Goal: Task Accomplishment & Management: Use online tool/utility

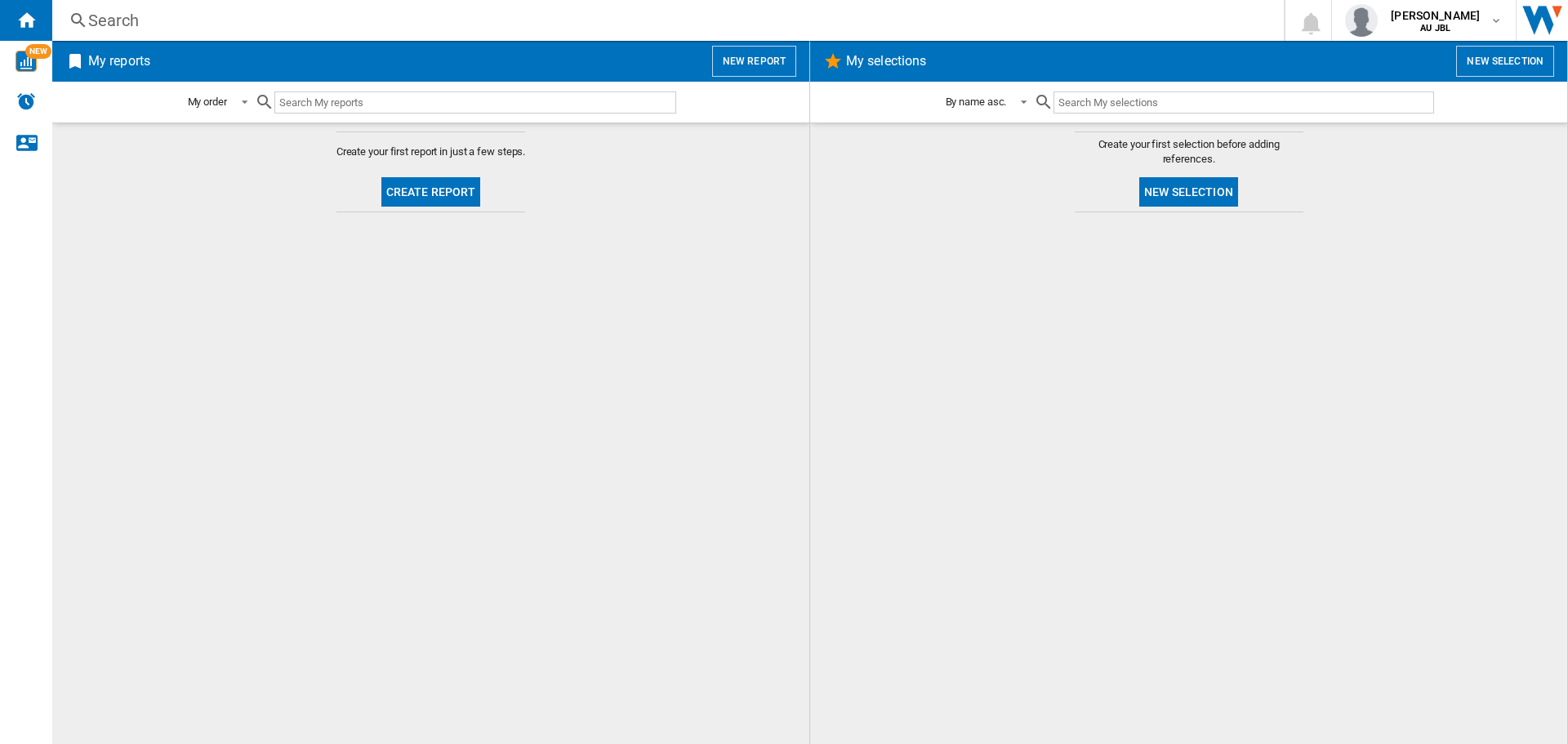
click at [353, 101] on input "text" at bounding box center [475, 103] width 402 height 22
click at [400, 191] on button "Create report" at bounding box center [431, 192] width 100 height 30
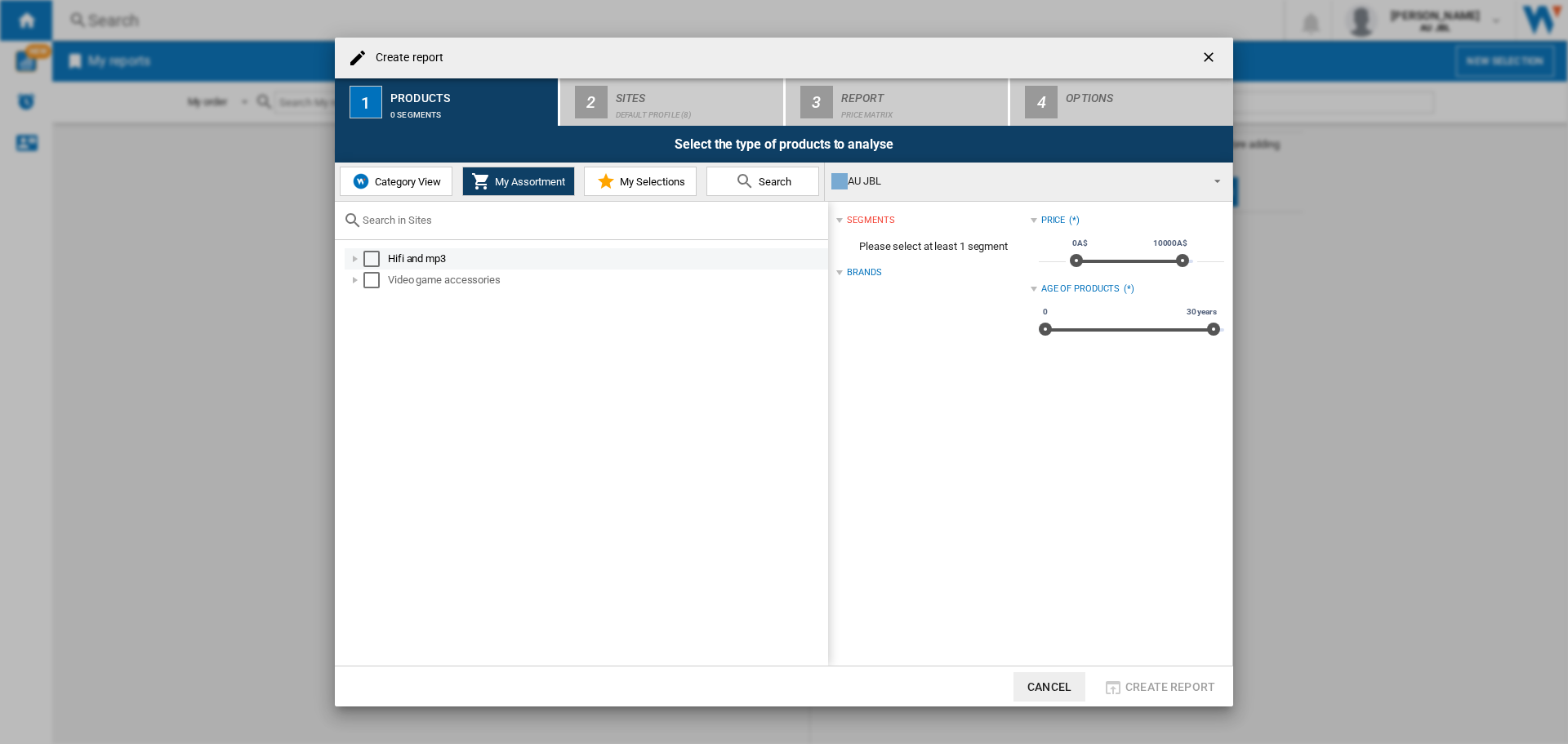
click at [389, 250] on div "Hifi and mp3" at bounding box center [607, 259] width 438 height 17
click at [370, 261] on div "Select" at bounding box center [372, 259] width 17 height 17
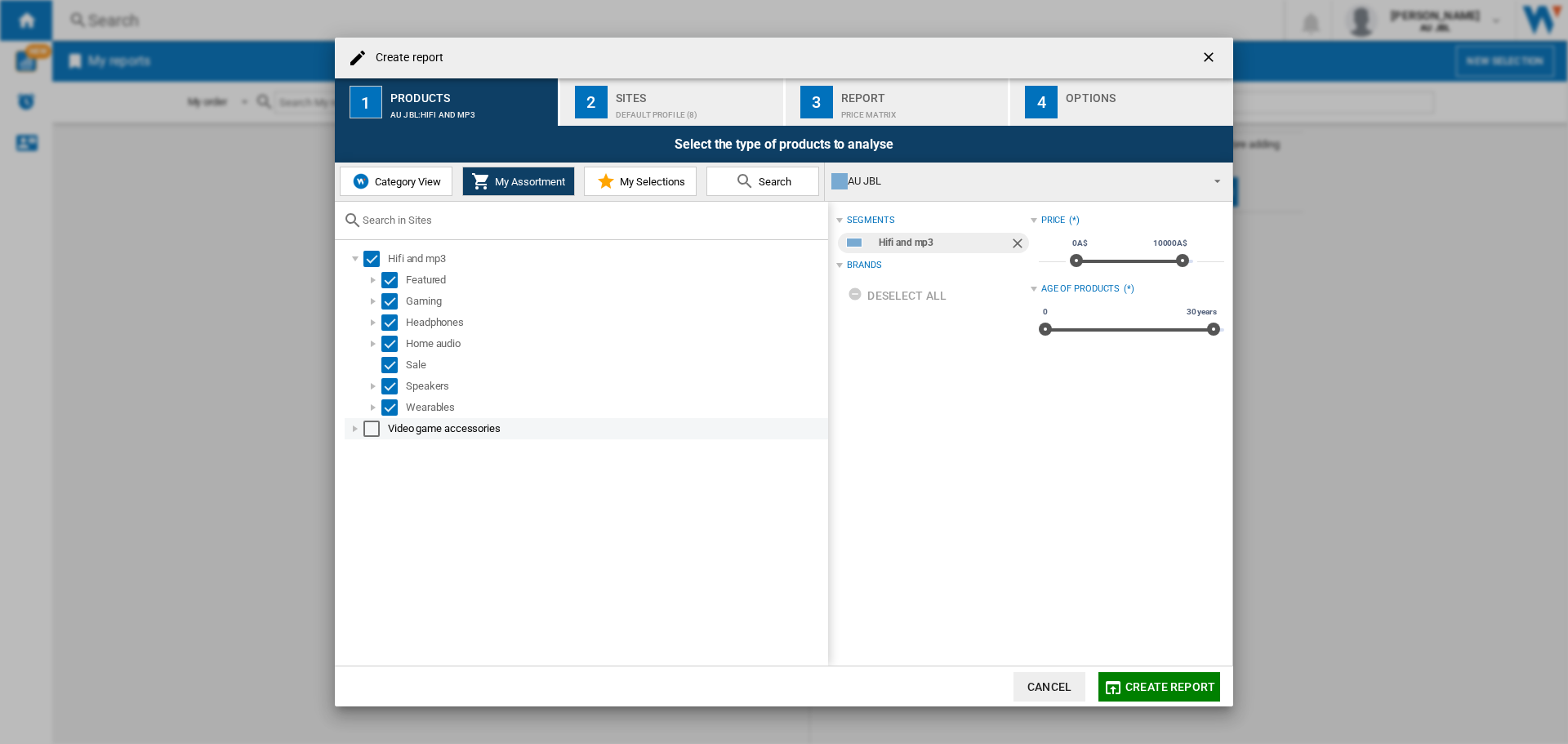
click at [366, 428] on div "Select" at bounding box center [372, 429] width 17 height 17
click at [1166, 691] on span "Create report" at bounding box center [1170, 687] width 90 height 13
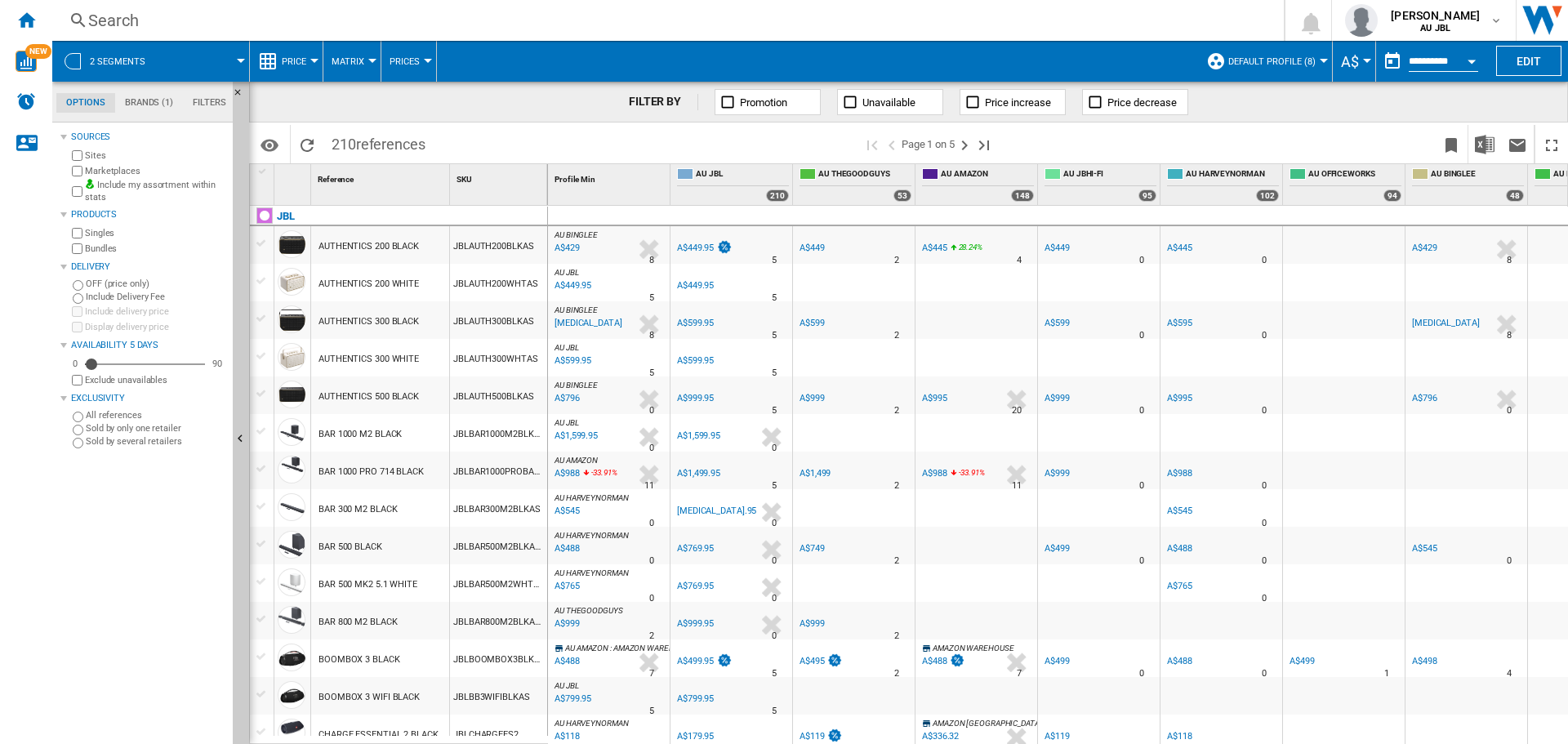
click at [378, 150] on span "references" at bounding box center [391, 144] width 69 height 17
click at [382, 140] on span "references" at bounding box center [391, 144] width 69 height 17
click at [482, 138] on span at bounding box center [648, 144] width 429 height 38
click at [401, 150] on span "references" at bounding box center [391, 144] width 69 height 17
click at [352, 145] on span "210 references" at bounding box center [378, 142] width 110 height 35
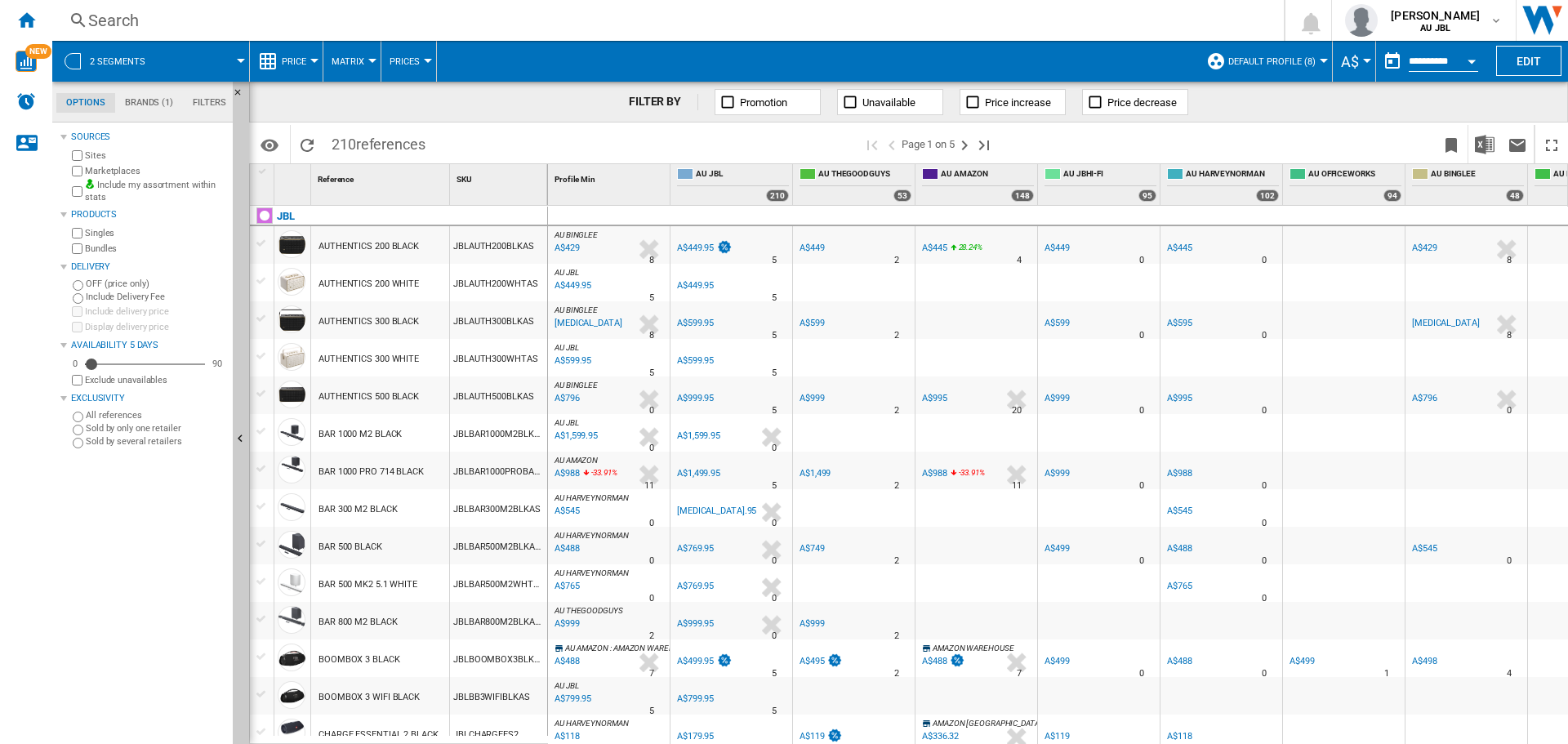
click at [399, 140] on span "references" at bounding box center [391, 144] width 69 height 17
click at [398, 148] on span "references" at bounding box center [391, 144] width 69 height 17
click at [436, 123] on div "Identifiers SKU - Stock Keeping Unit EAN - European Article Numbering Show SKU'…" at bounding box center [908, 142] width 1319 height 41
click at [429, 135] on span "210 references" at bounding box center [378, 142] width 110 height 35
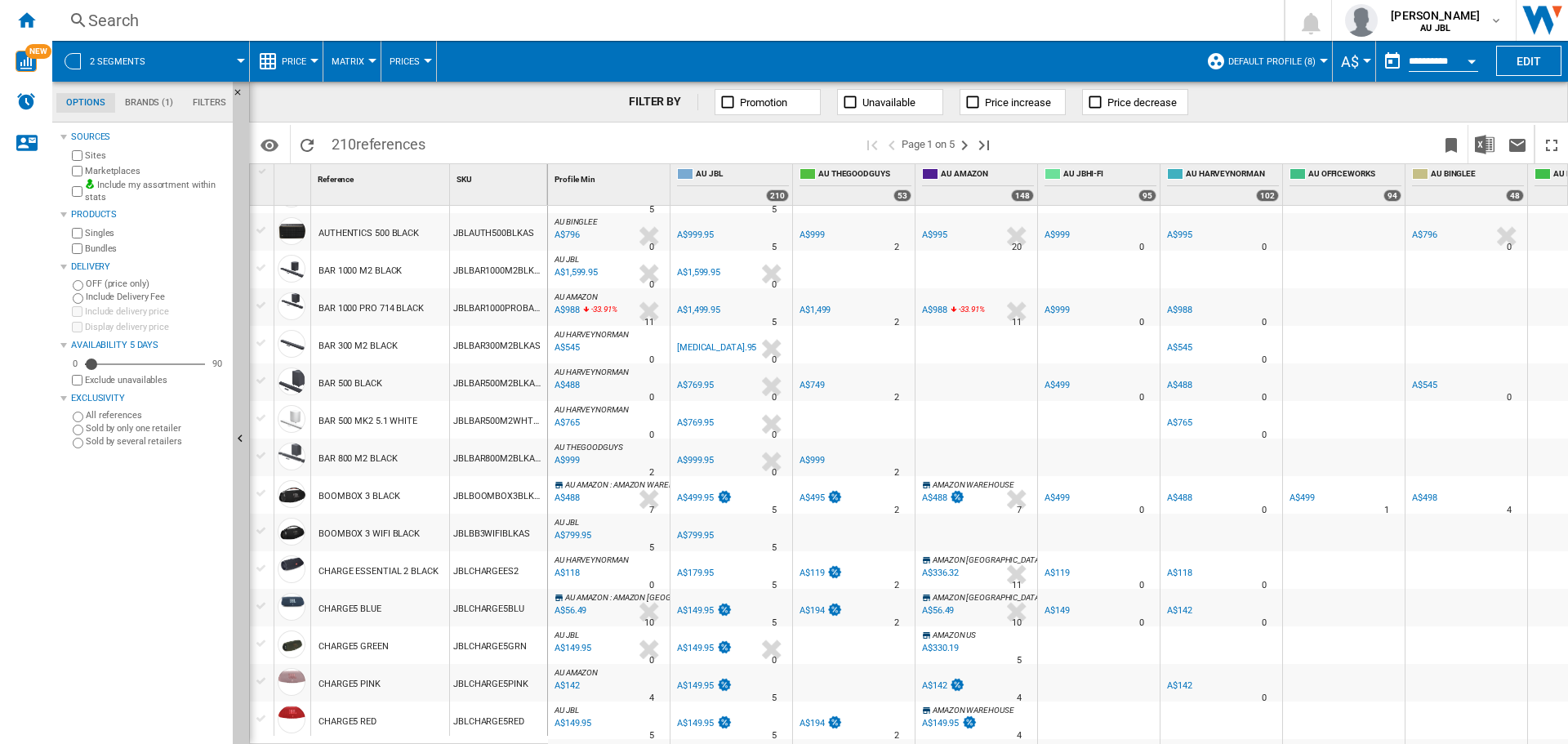
click at [347, 146] on span "210 references" at bounding box center [378, 142] width 110 height 35
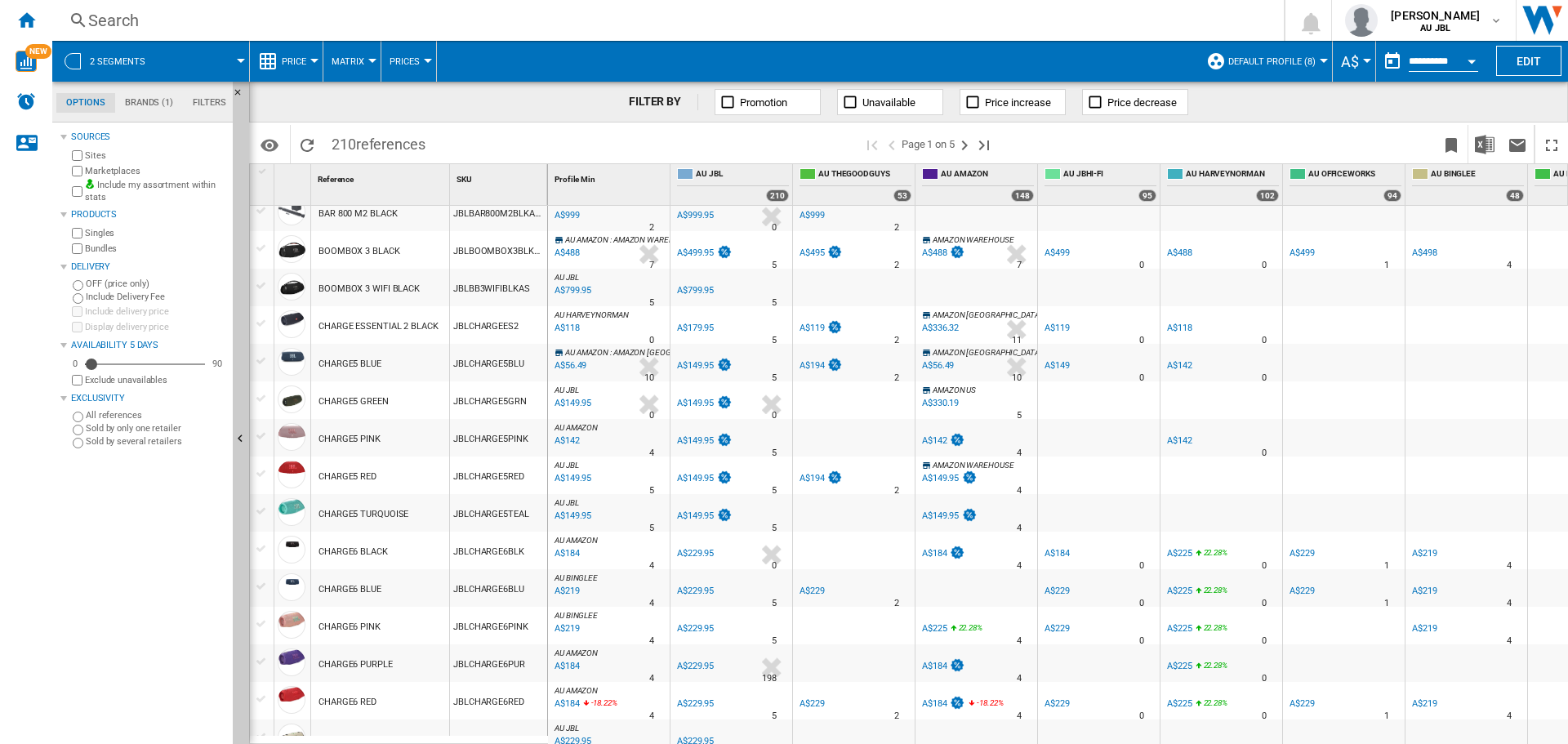
click at [354, 156] on span "210 references" at bounding box center [378, 142] width 110 height 35
drag, startPoint x: 350, startPoint y: 149, endPoint x: 290, endPoint y: 150, distance: 60.0
click at [346, 149] on span "210 references" at bounding box center [378, 142] width 110 height 35
click at [343, 145] on span "210 references" at bounding box center [378, 142] width 110 height 35
click at [262, 147] on md-icon "Options" at bounding box center [269, 145] width 20 height 20
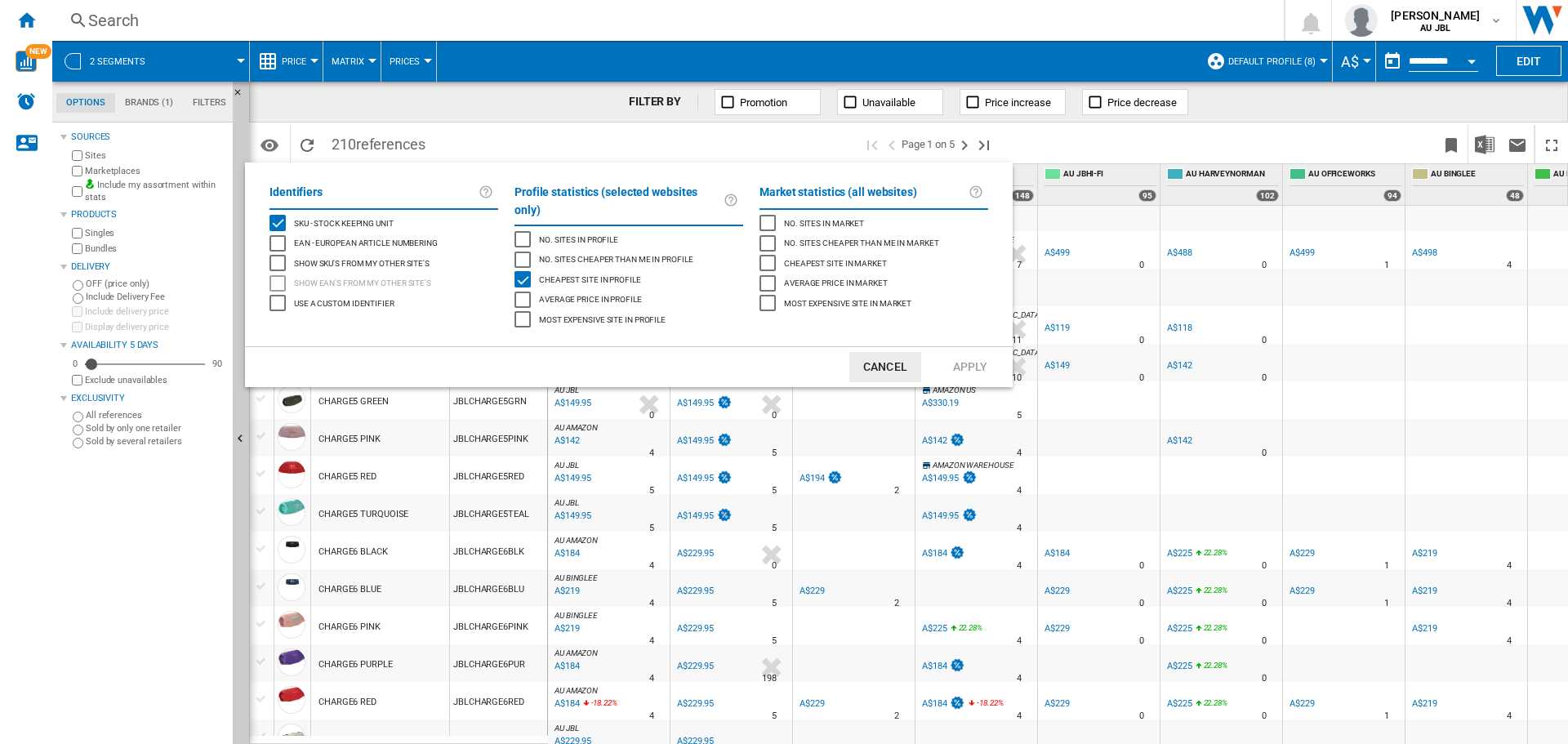
click at [470, 138] on md-backdrop at bounding box center [784, 372] width 1568 height 744
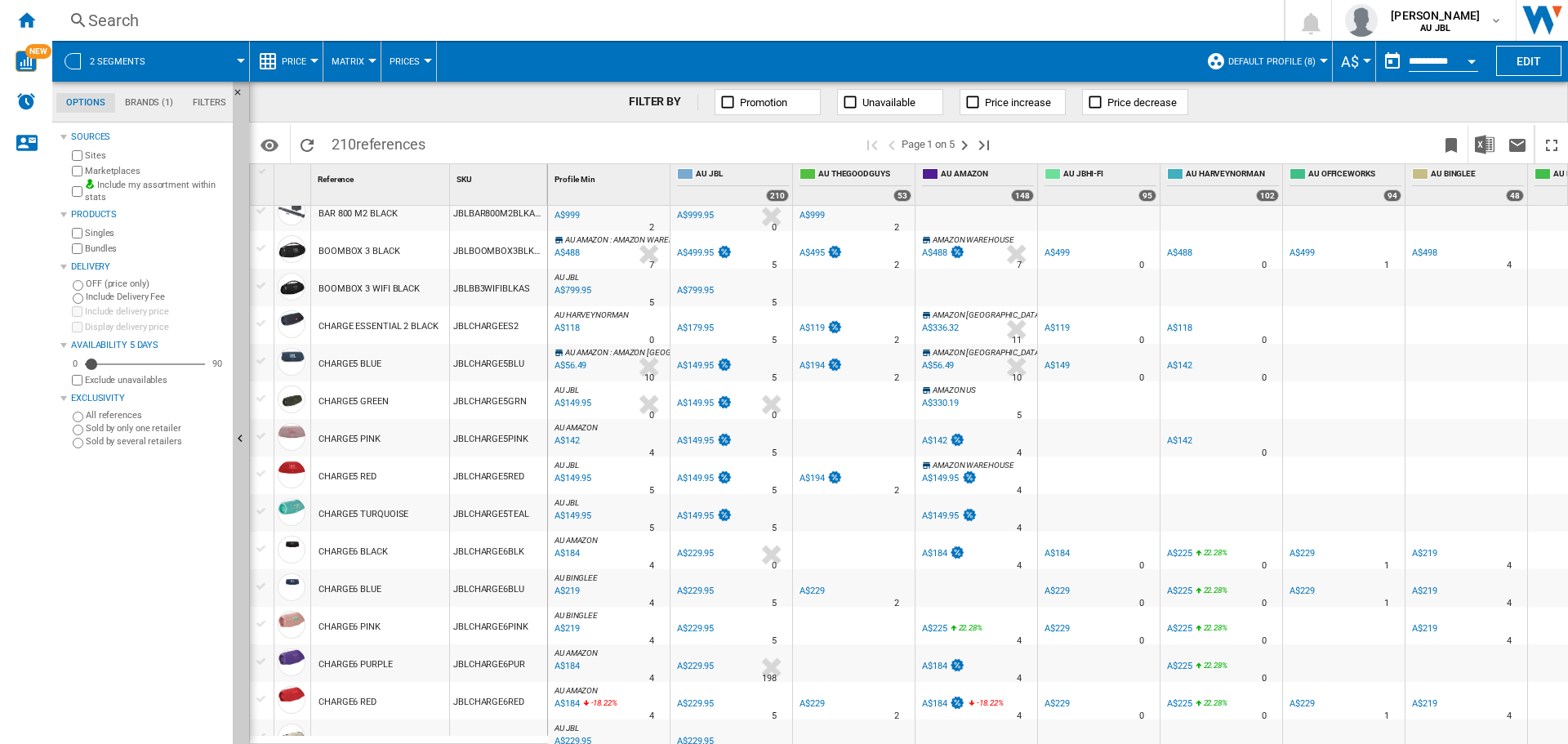
click at [422, 146] on span "references" at bounding box center [391, 144] width 69 height 17
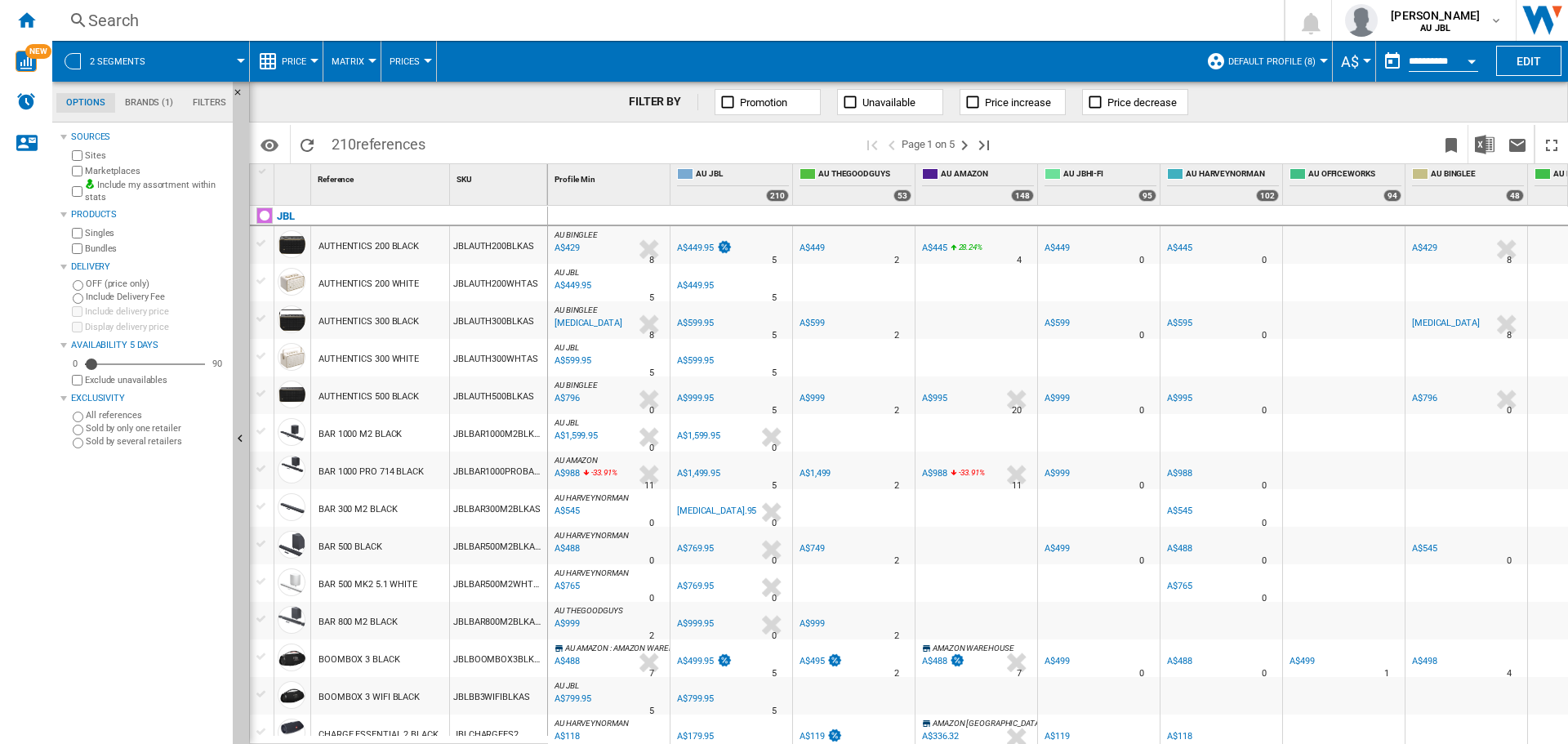
click at [420, 141] on span "references" at bounding box center [391, 144] width 69 height 17
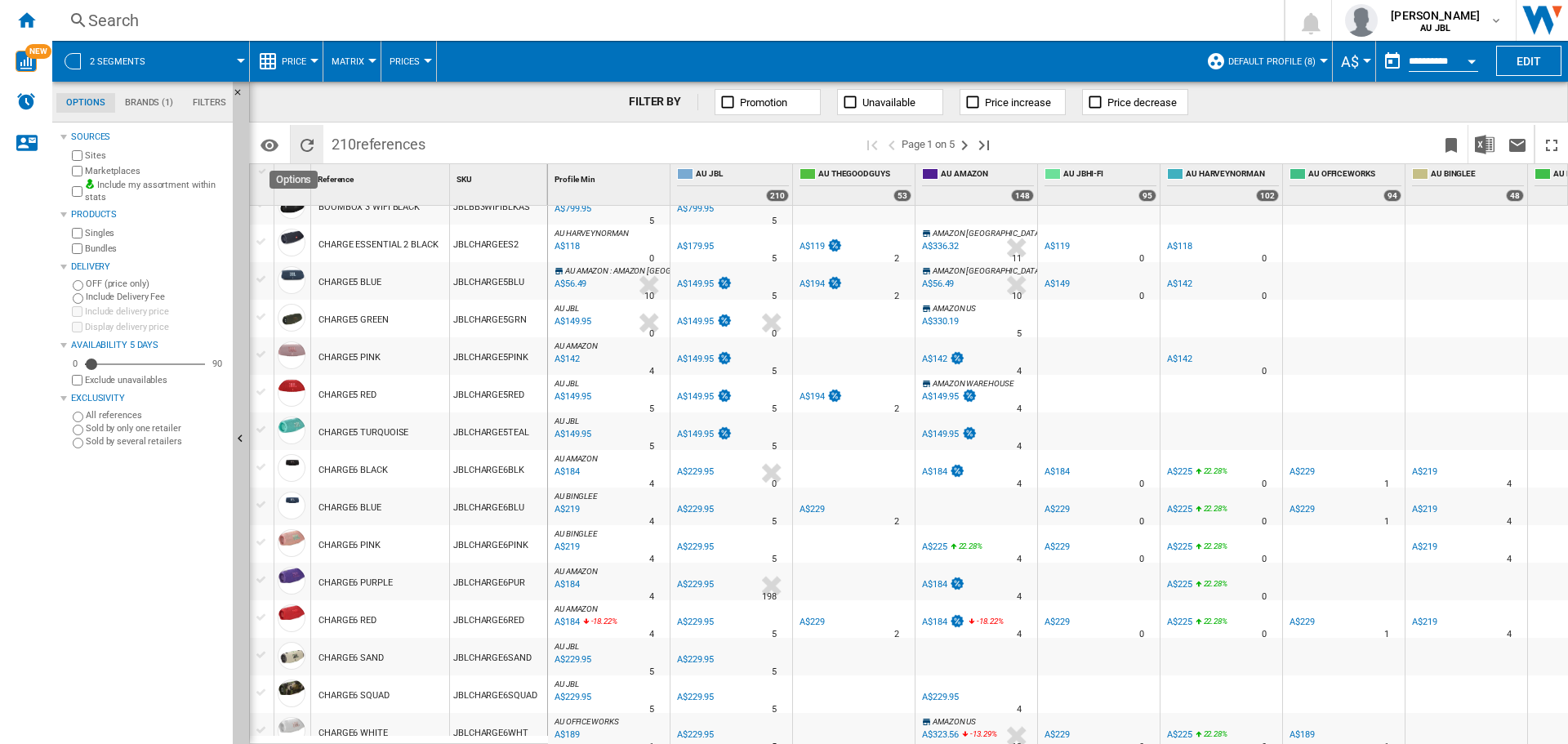
click at [301, 136] on ng-md-icon "Reload" at bounding box center [307, 145] width 20 height 20
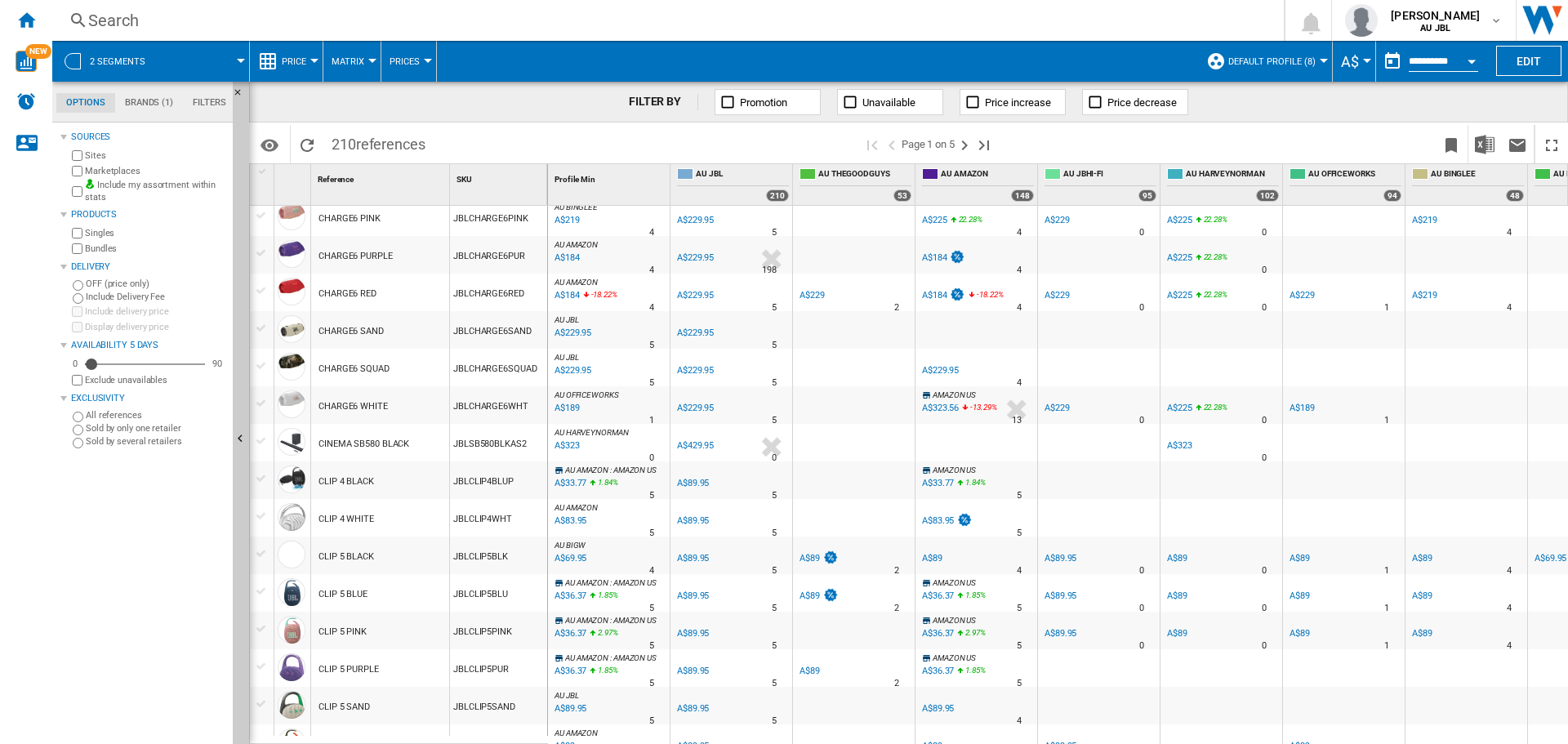
scroll to position [653, 0]
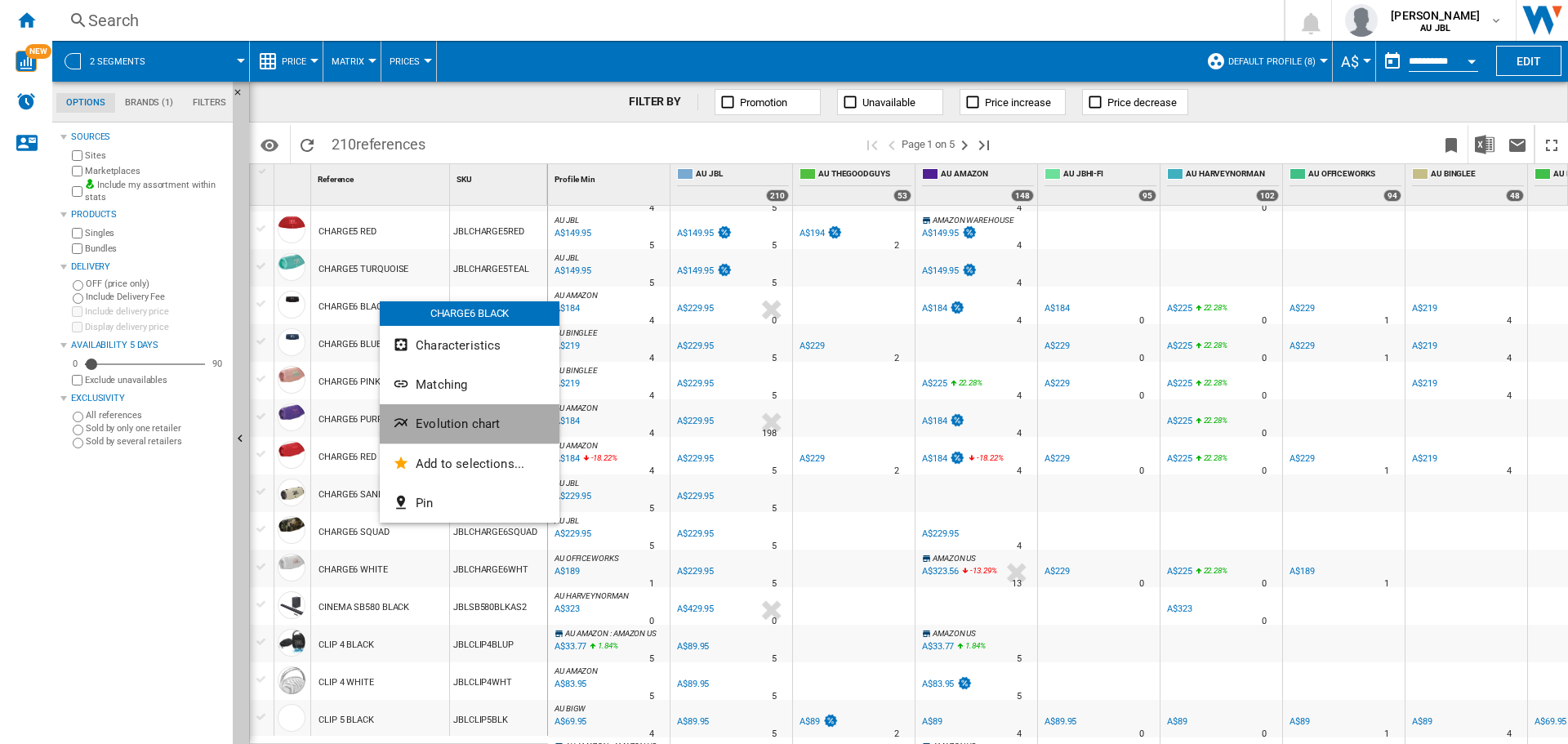
click at [464, 419] on span "Evolution chart" at bounding box center [458, 424] width 84 height 15
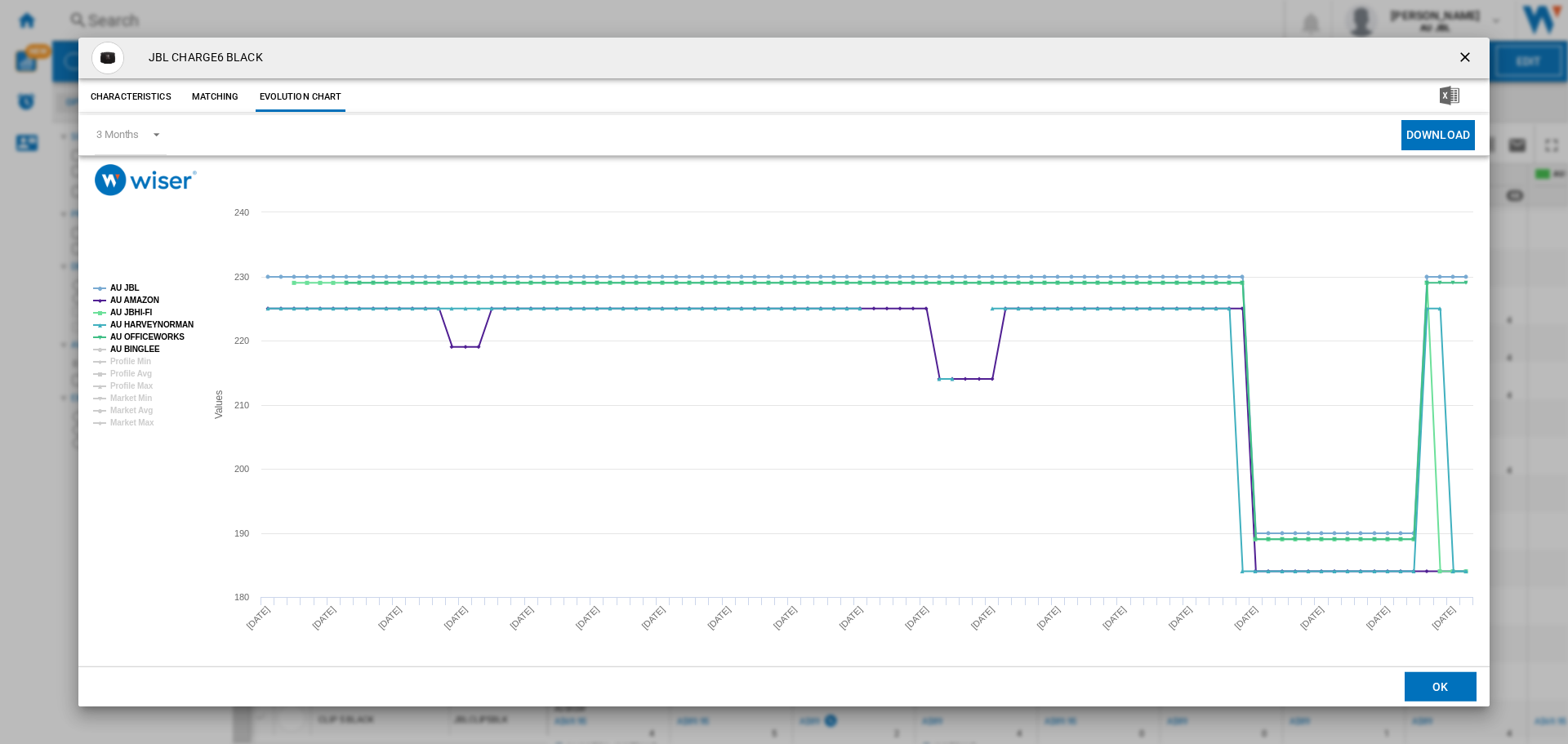
click at [146, 345] on tspan "AU BINGLEE" at bounding box center [135, 349] width 50 height 9
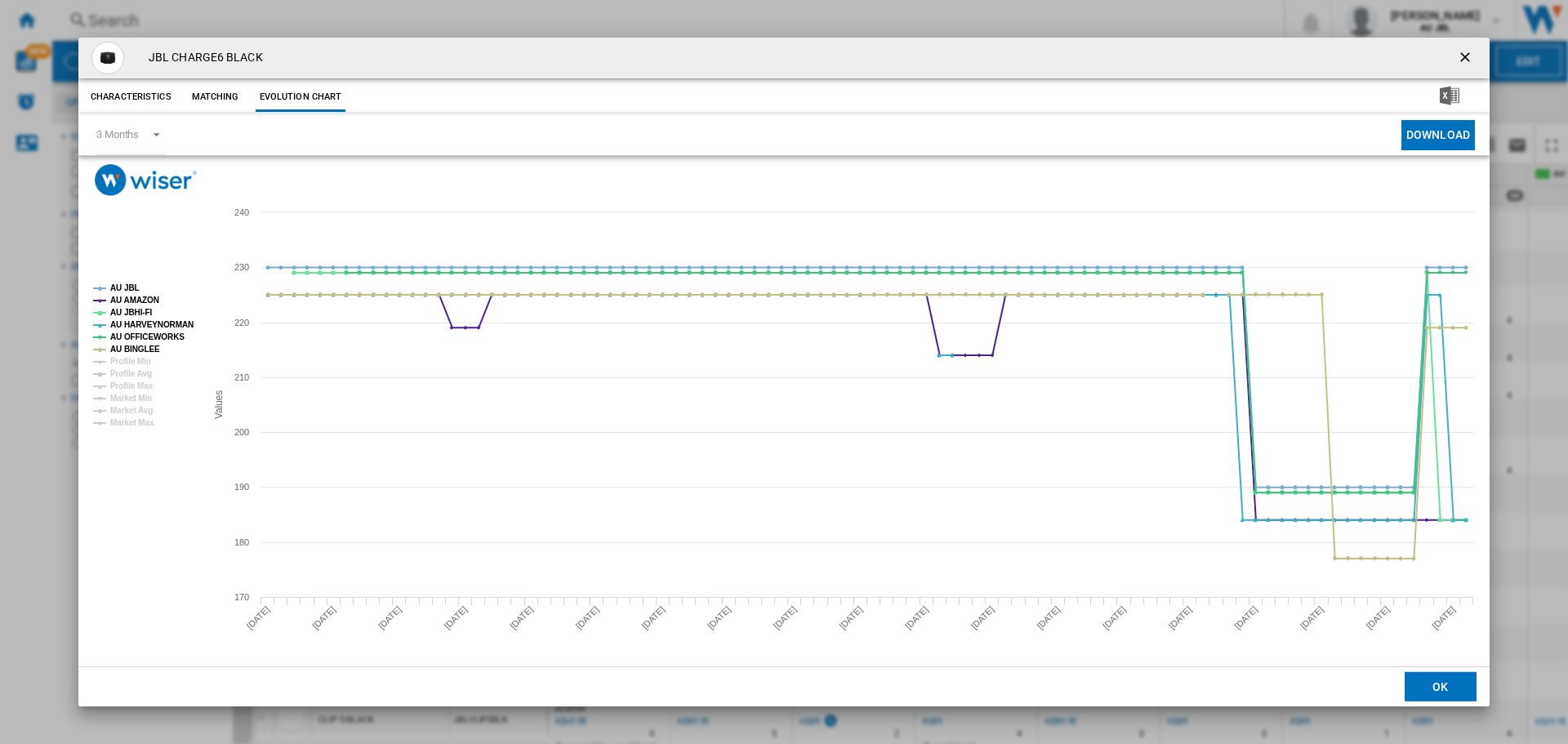
click at [1460, 57] on ng-md-icon "getI18NText('BUTTONS.CLOSE_DIALOG')" at bounding box center [1467, 59] width 20 height 20
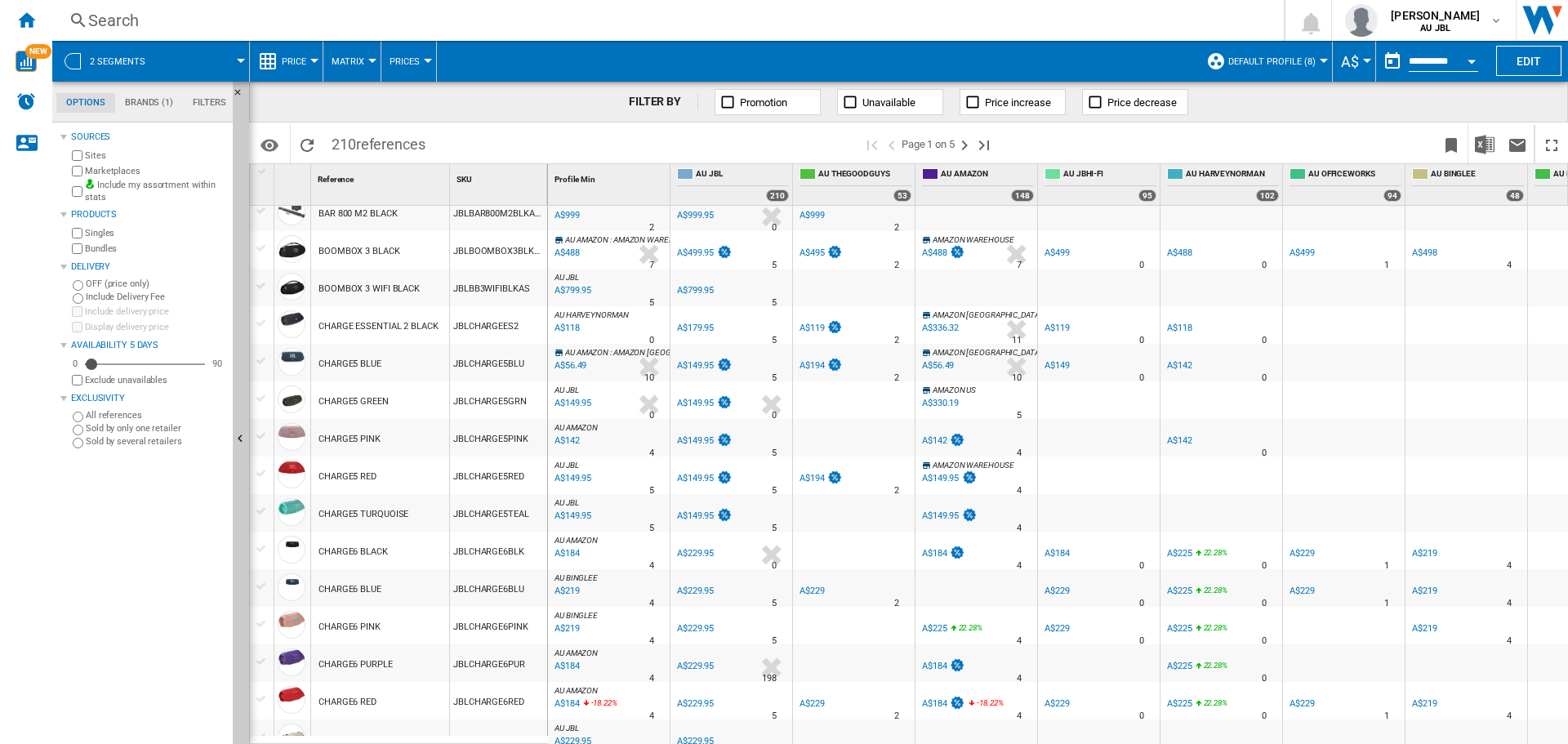
scroll to position [164, 0]
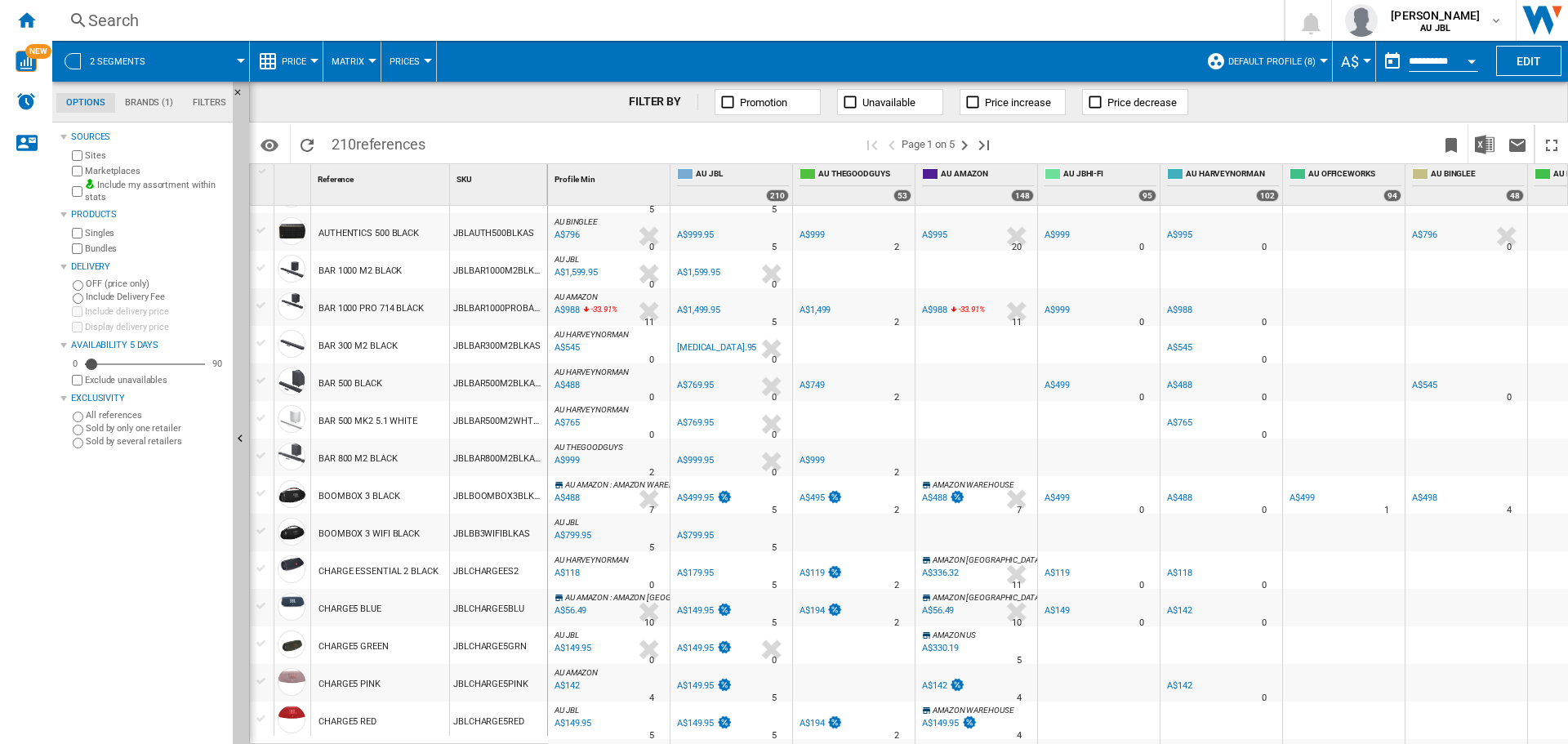
click at [403, 148] on span "references" at bounding box center [391, 144] width 69 height 17
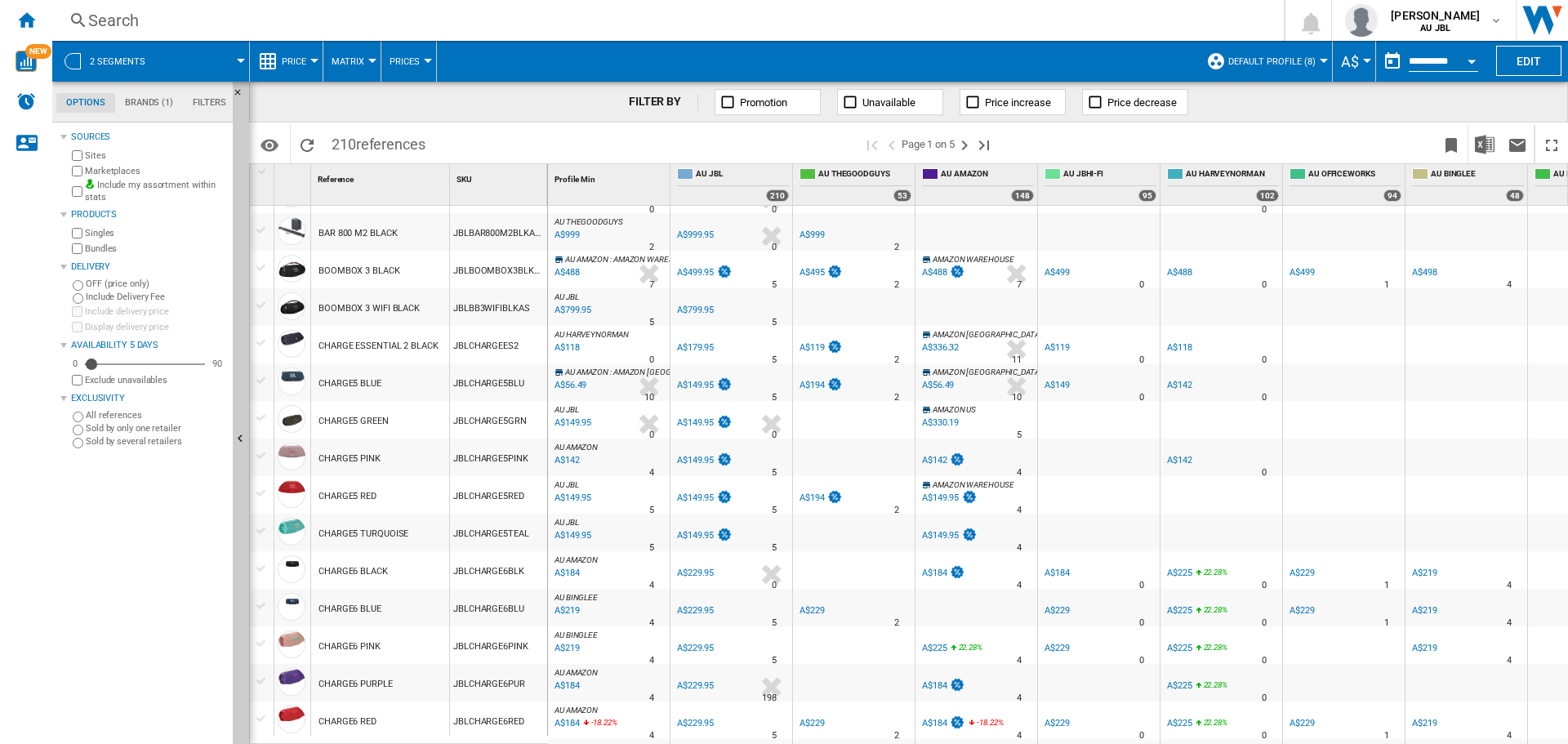
scroll to position [0, 0]
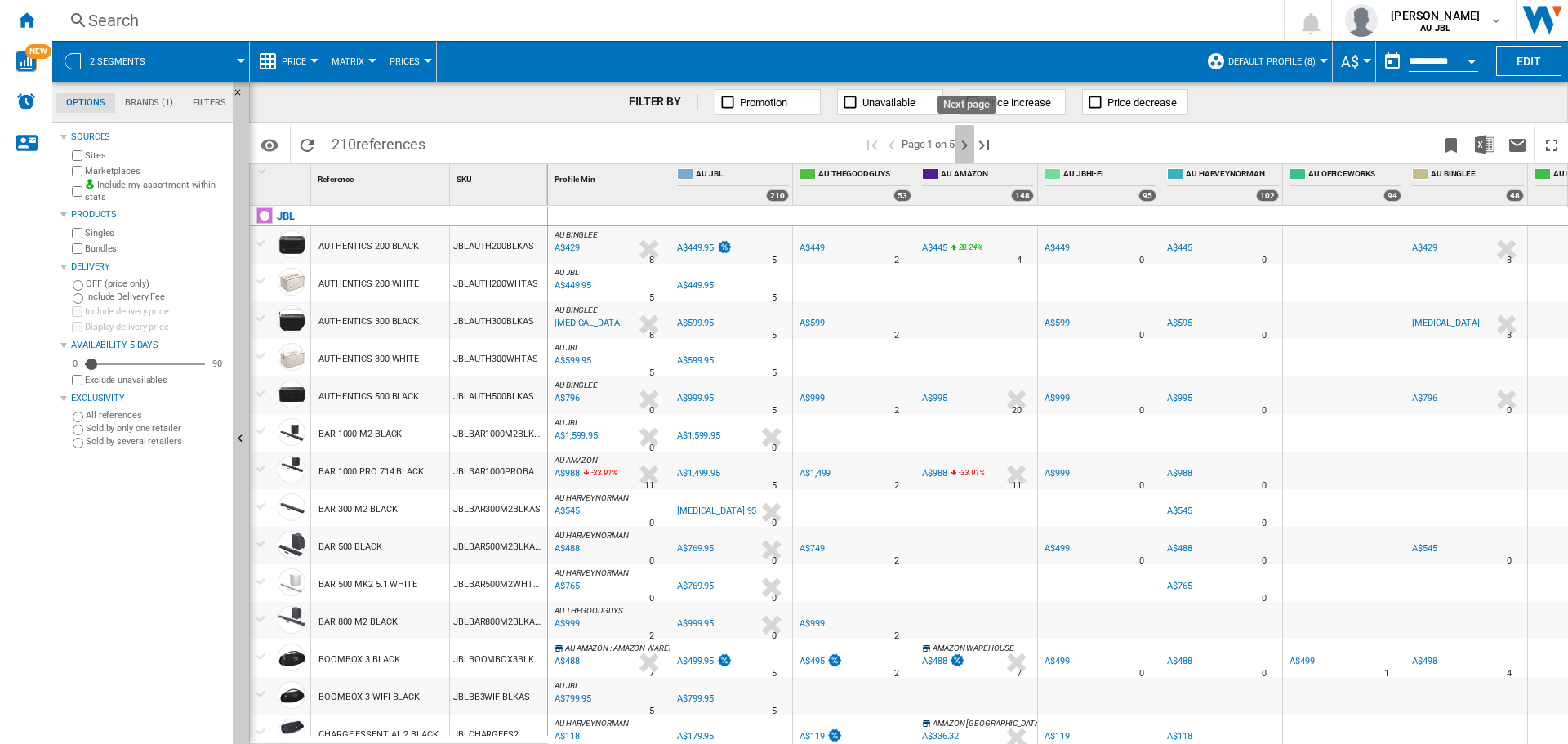
click at [966, 143] on ng-md-icon "Next page" at bounding box center [965, 145] width 20 height 20
click at [967, 148] on ng-md-icon "Next page" at bounding box center [965, 145] width 20 height 20
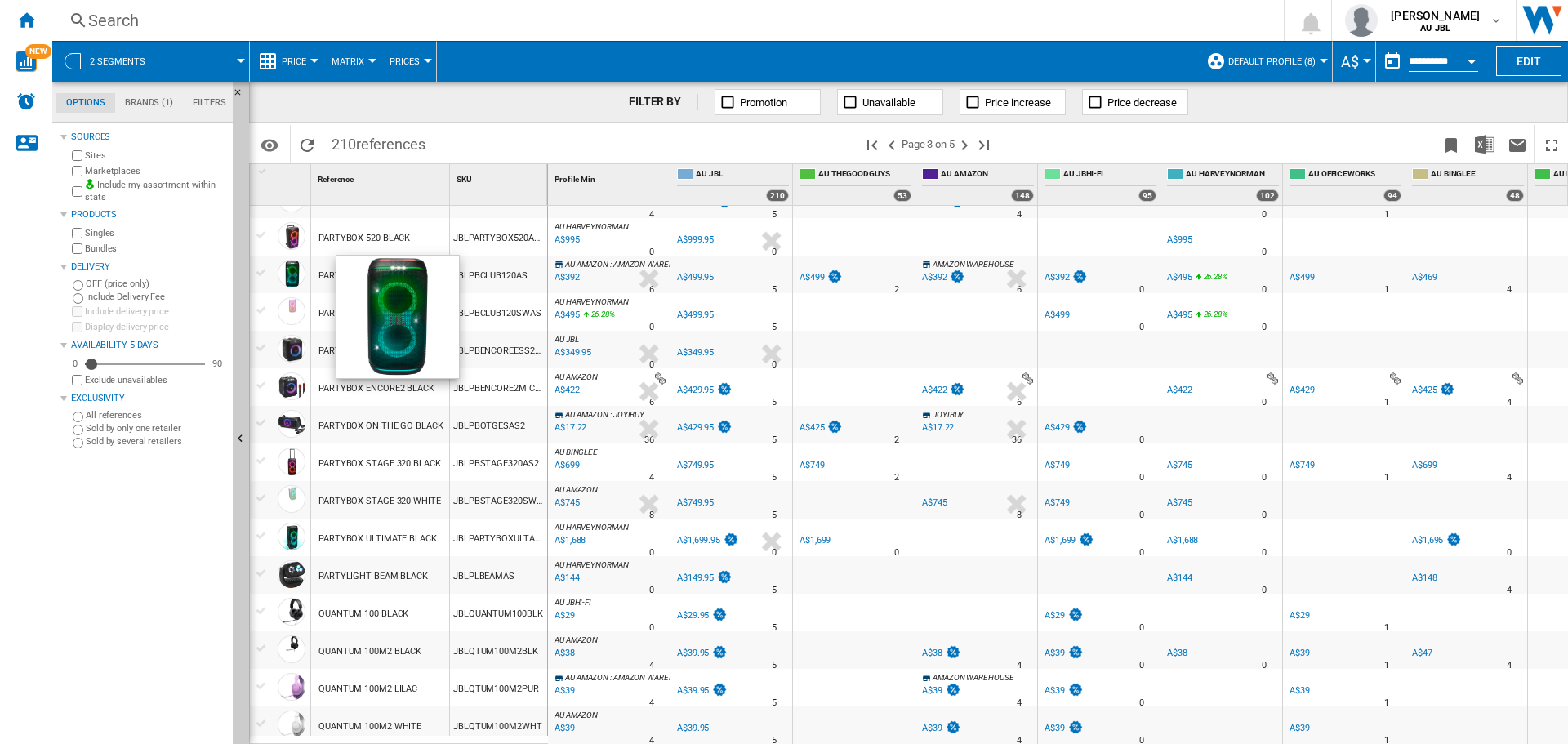
click at [303, 276] on div at bounding box center [292, 274] width 28 height 28
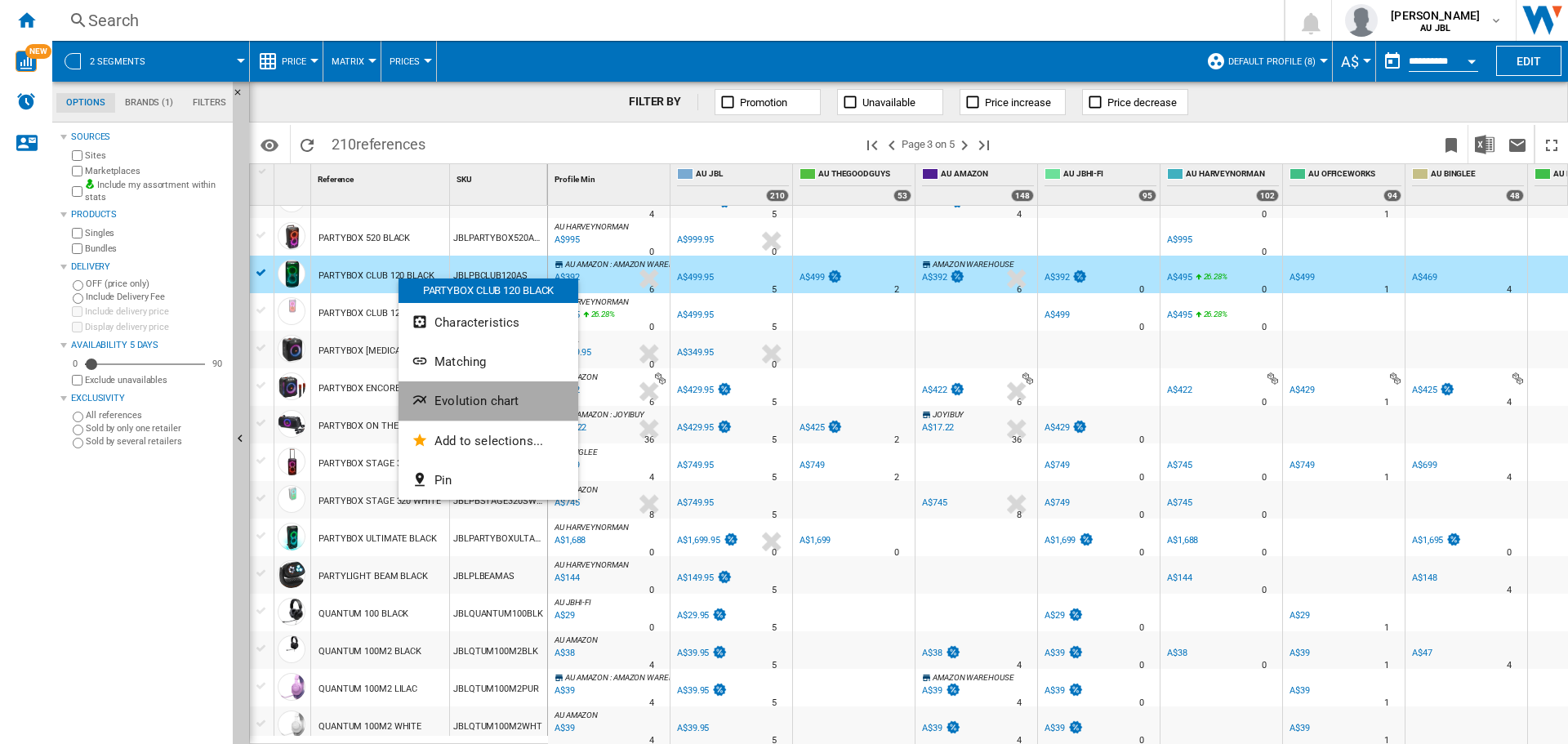
click at [489, 405] on span "Evolution chart" at bounding box center [477, 401] width 84 height 15
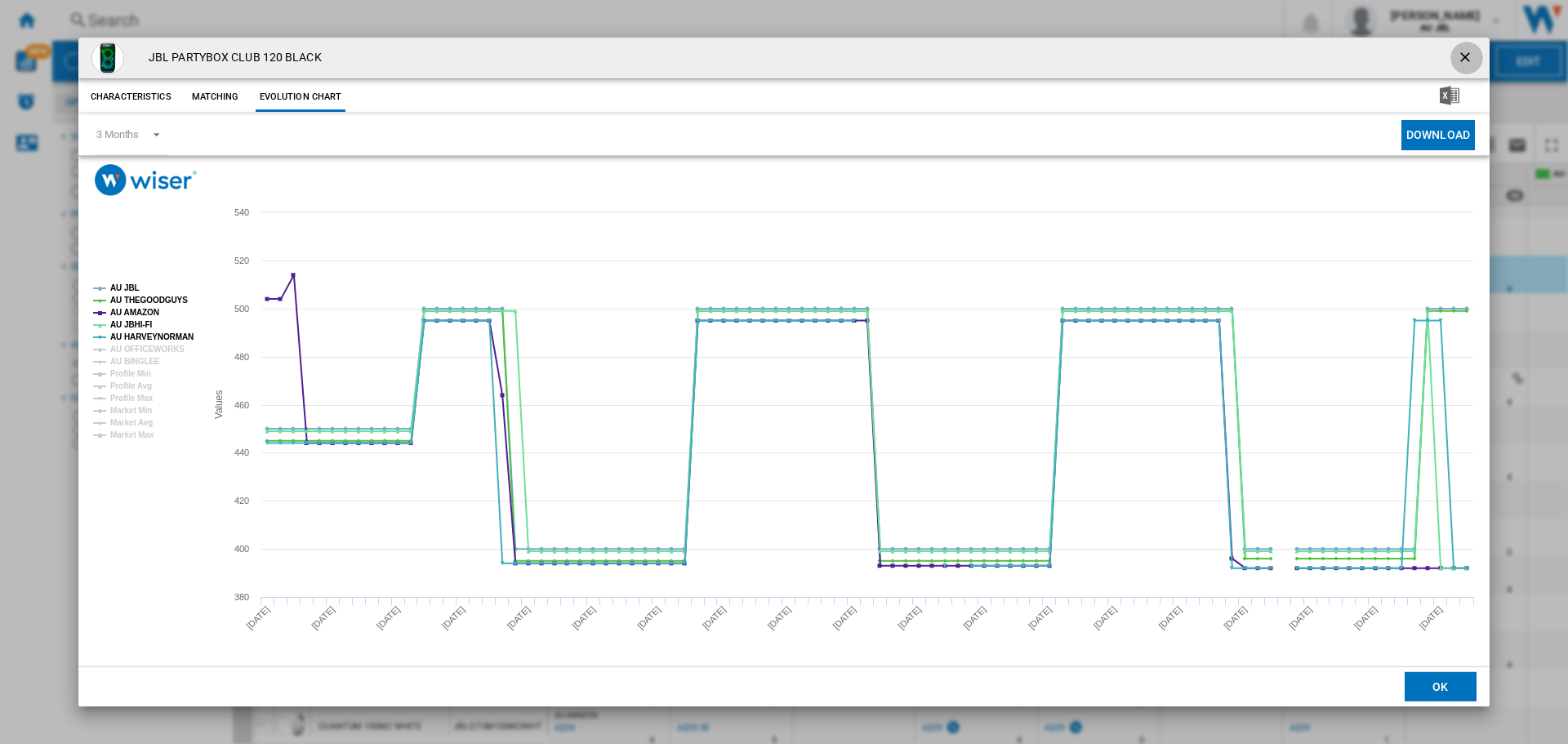
click at [1459, 59] on ng-md-icon "getI18NText('BUTTONS.CLOSE_DIALOG')" at bounding box center [1467, 59] width 20 height 20
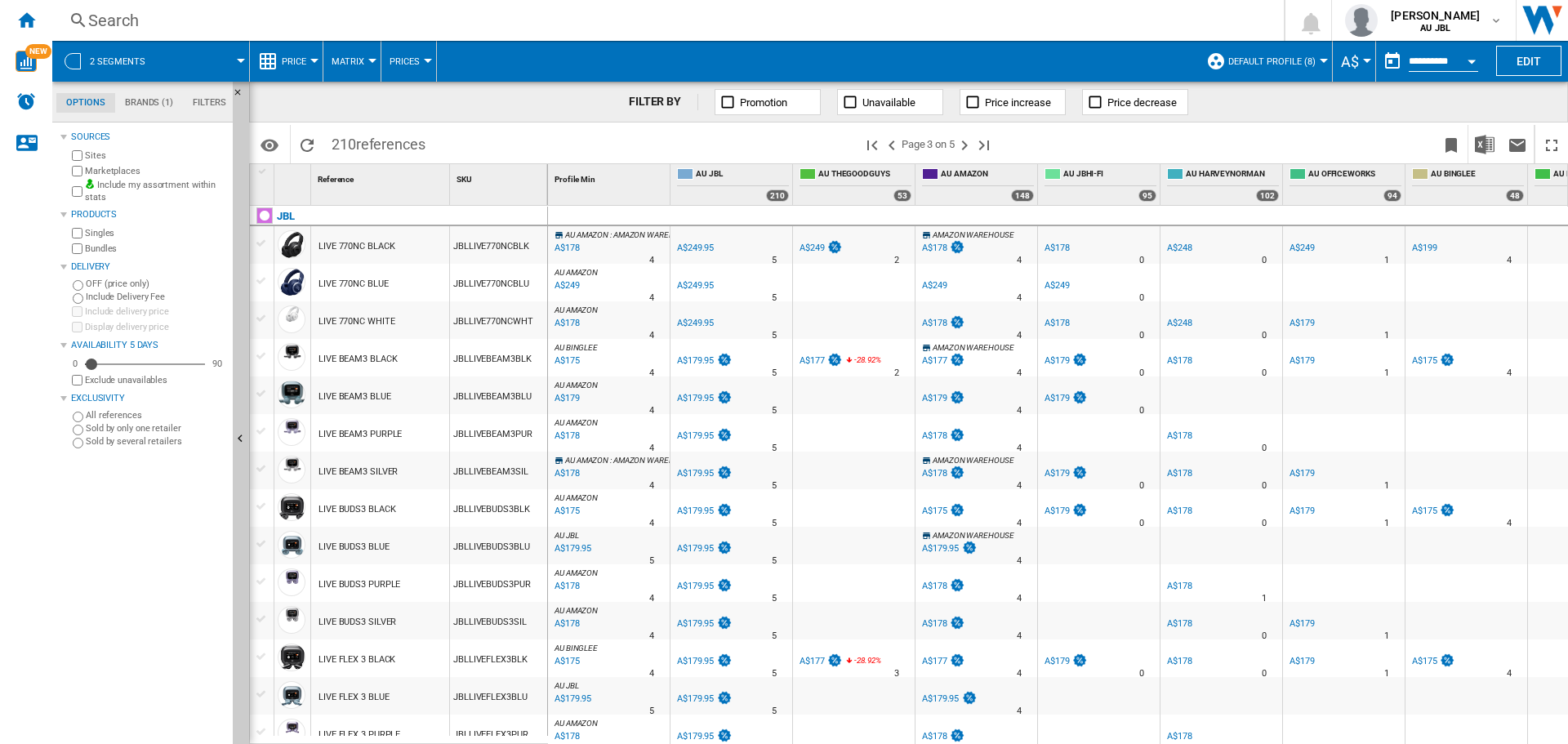
click at [398, 141] on span "references" at bounding box center [391, 144] width 69 height 17
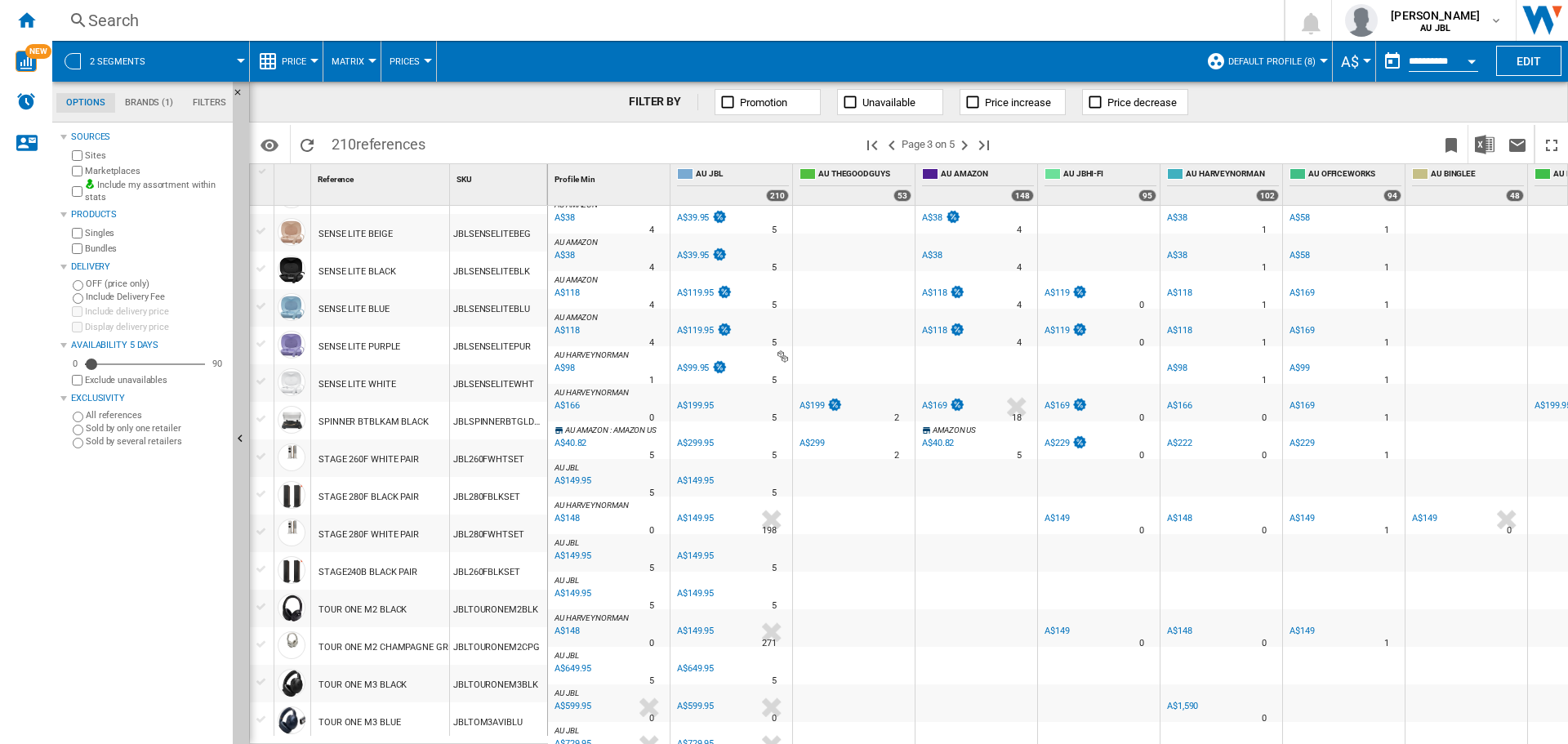
scroll to position [1120, 0]
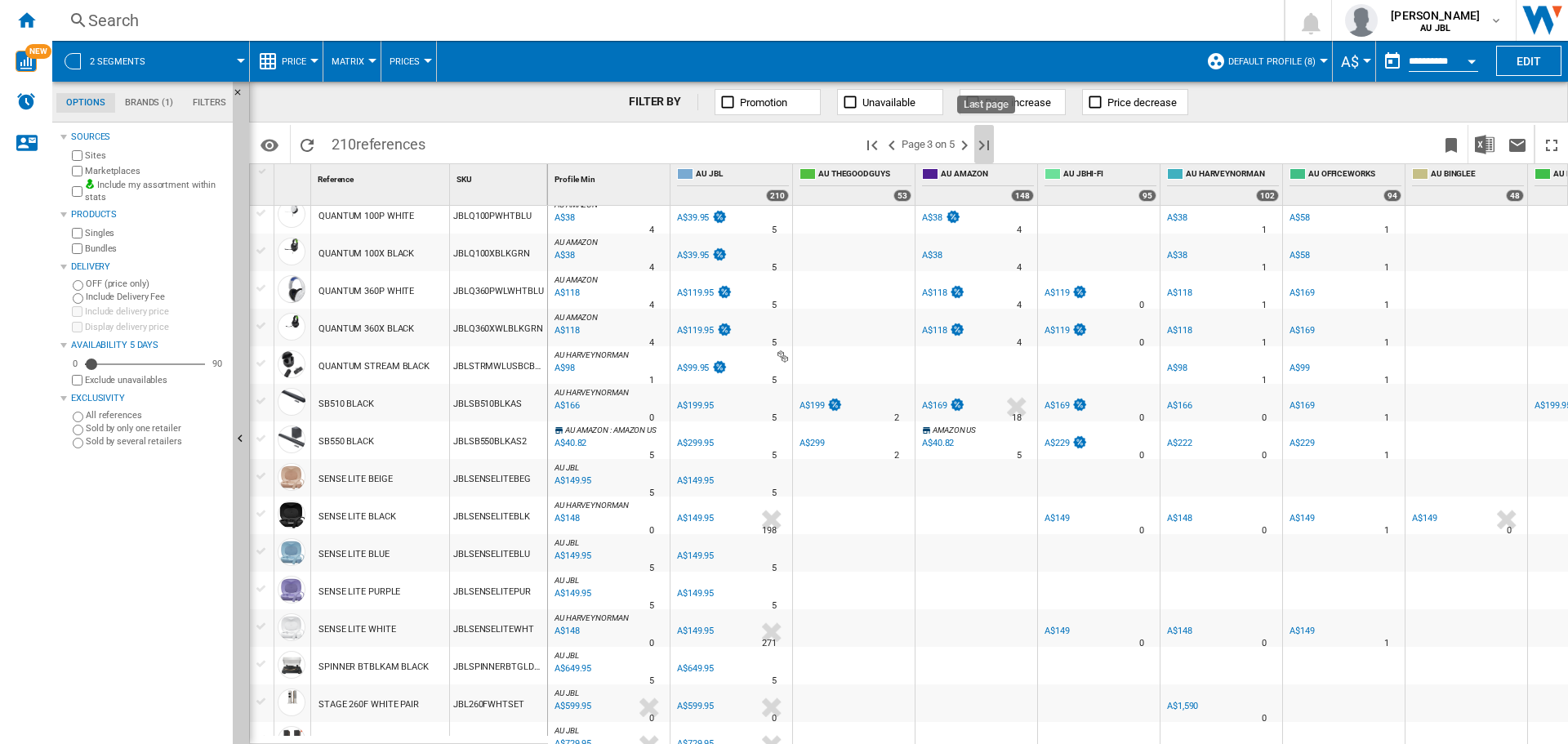
drag, startPoint x: 982, startPoint y: 142, endPoint x: 355, endPoint y: 184, distance: 628.4
click at [981, 144] on ng-md-icon "Last page" at bounding box center [984, 145] width 20 height 20
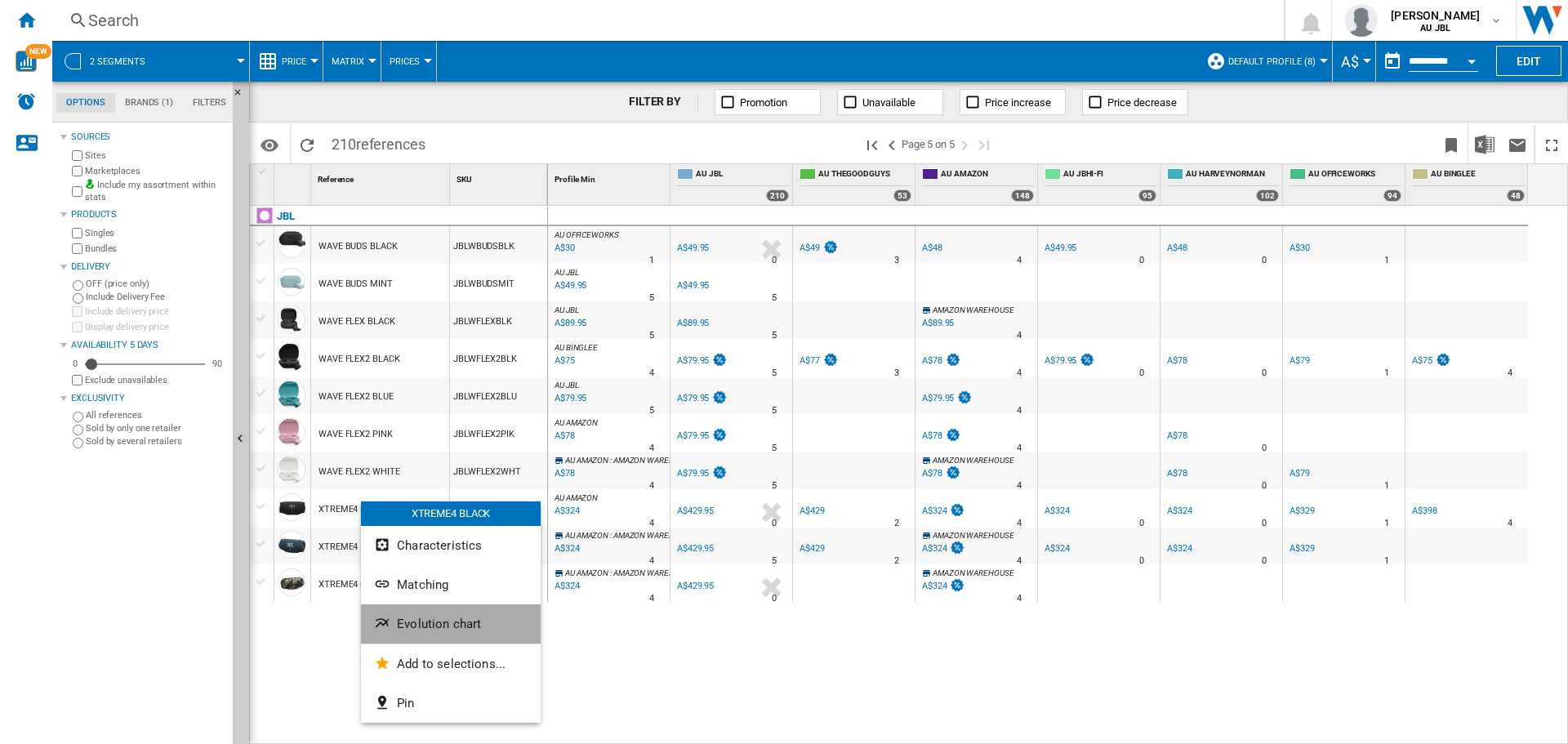
click at [454, 632] on button "Evolution chart" at bounding box center [450, 623] width 179 height 39
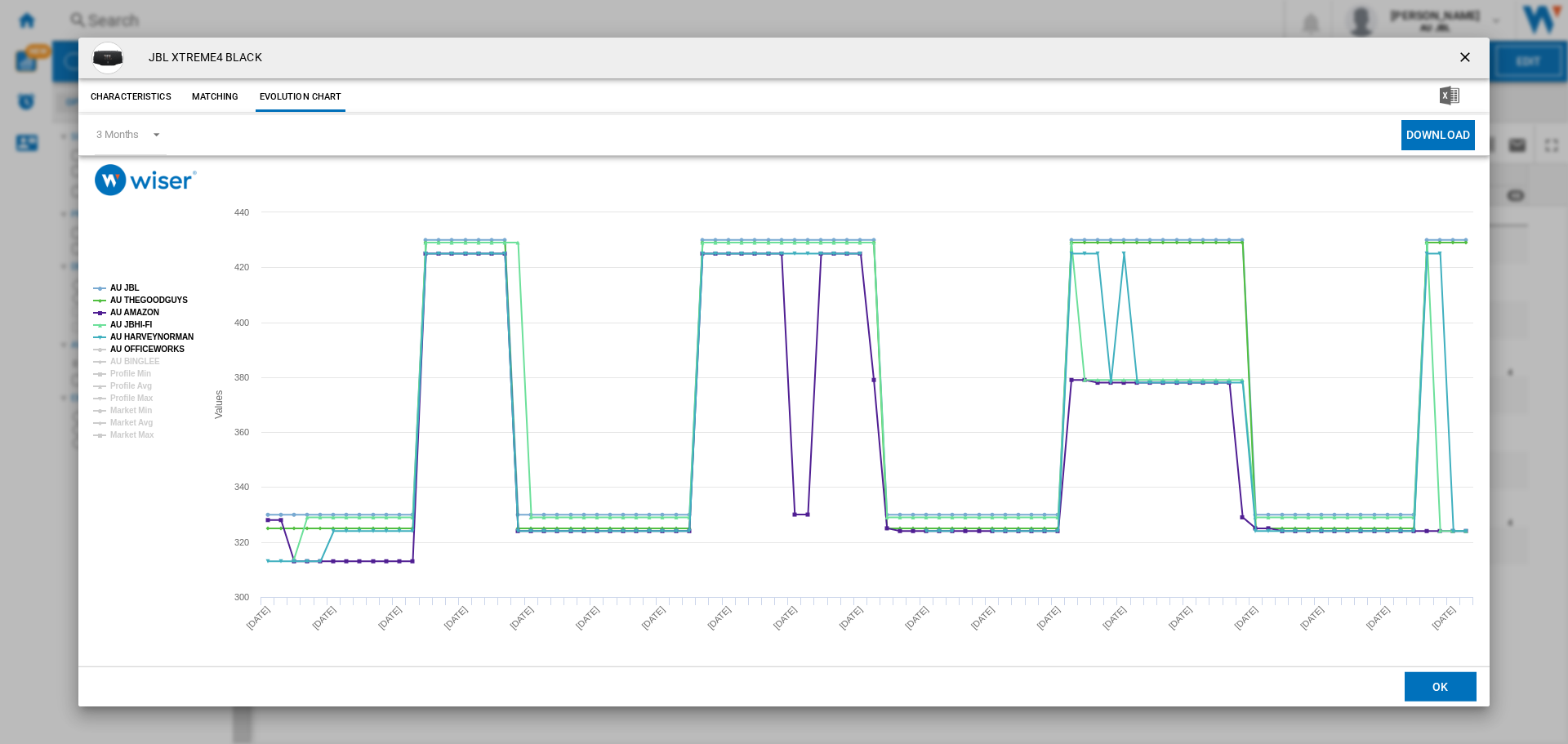
click at [161, 354] on tspan "AU OFFICEWORKS" at bounding box center [147, 349] width 74 height 9
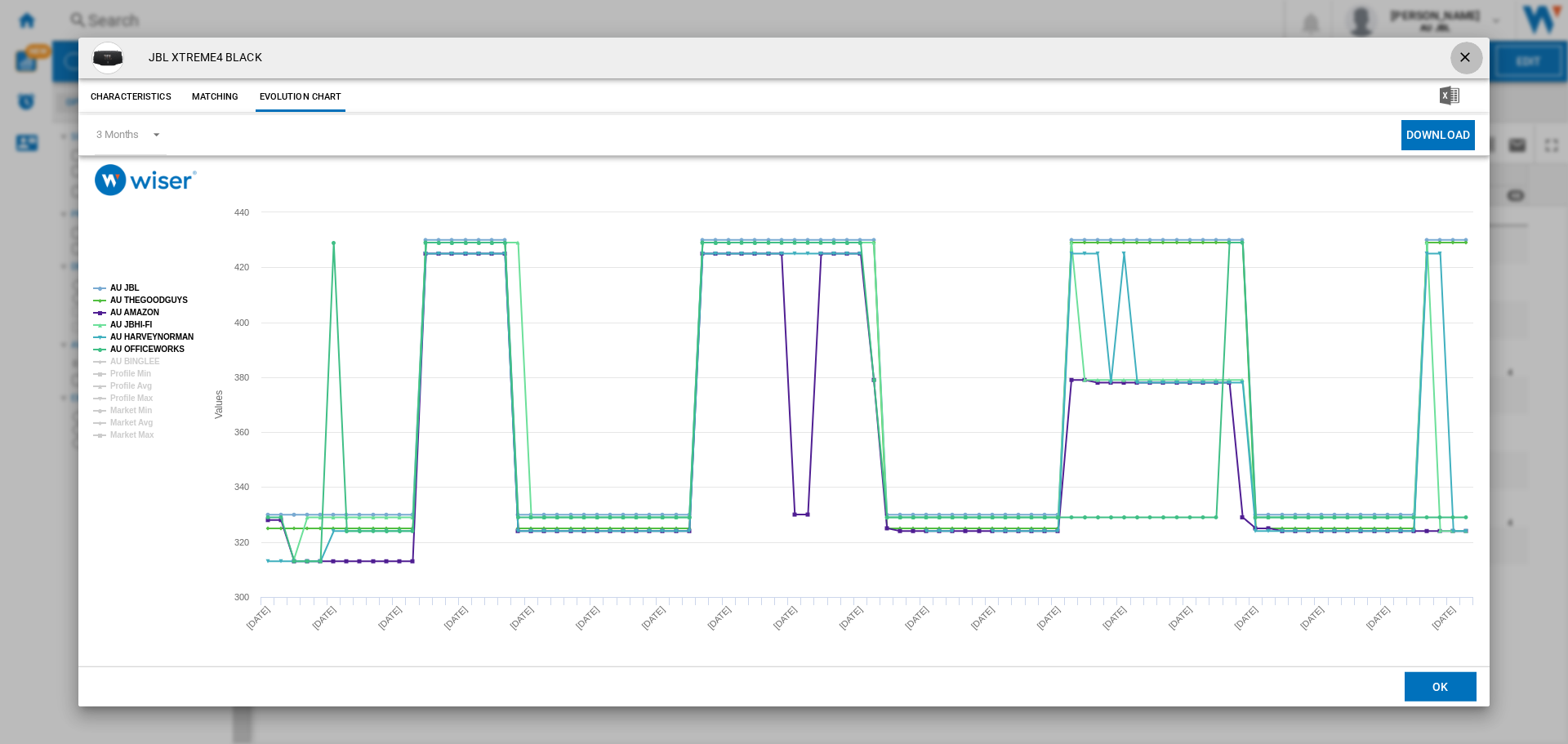
click at [1468, 58] on ng-md-icon "getI18NText('BUTTONS.CLOSE_DIALOG')" at bounding box center [1467, 59] width 20 height 20
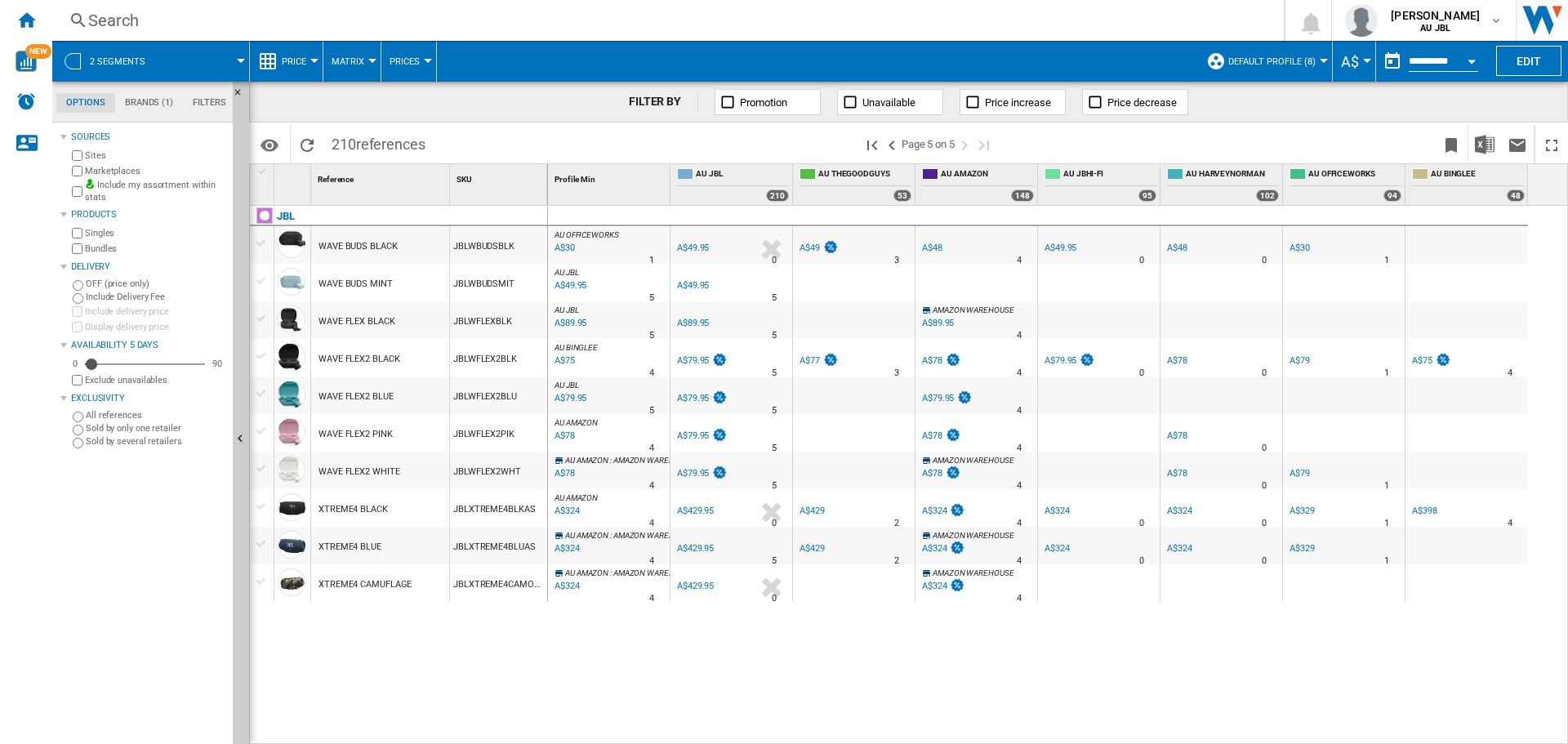
click at [450, 632] on div "JBL WAVE BUDS BLACK JBLWBUDSBLK WAVE BUDS MINT JBLWBUDSMIT WAVE FLEX BLACK JBLW…" at bounding box center [398, 470] width 298 height 530
